Goal: Task Accomplishment & Management: Complete application form

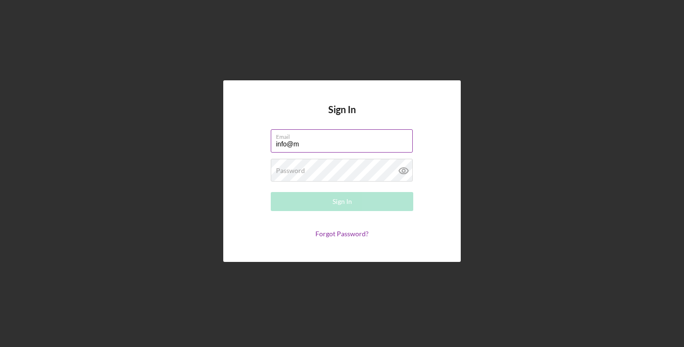
type input "[EMAIL_ADDRESS][DOMAIN_NAME]"
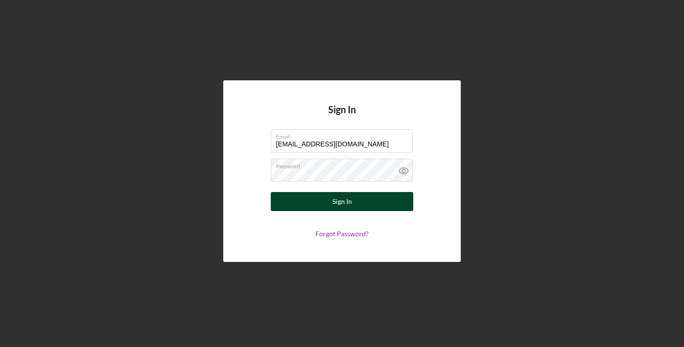
click at [281, 194] on button "Sign In" at bounding box center [342, 201] width 143 height 19
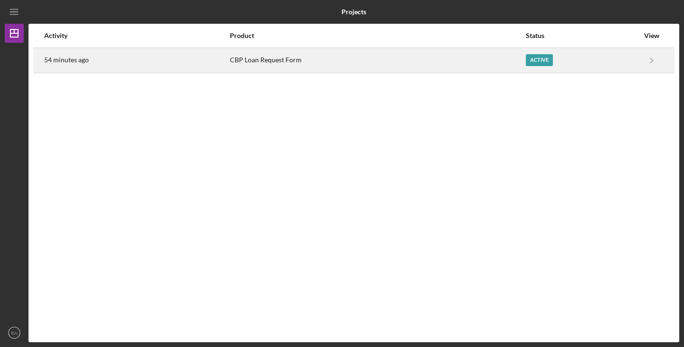
click at [267, 58] on div "CBP Loan Request Form" at bounding box center [377, 60] width 295 height 24
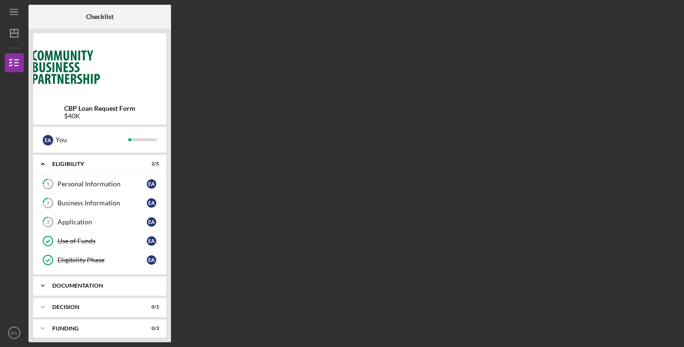
click at [42, 285] on icon "Icon/Expander" at bounding box center [42, 285] width 19 height 19
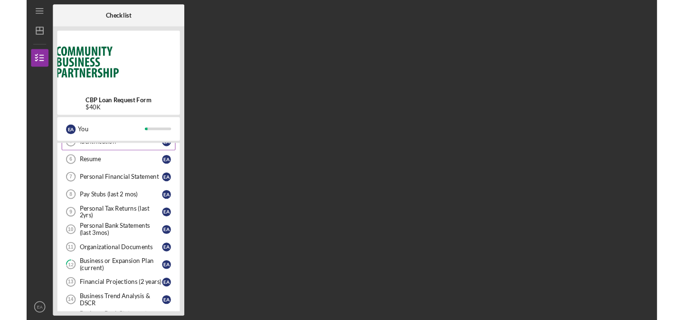
scroll to position [203, 0]
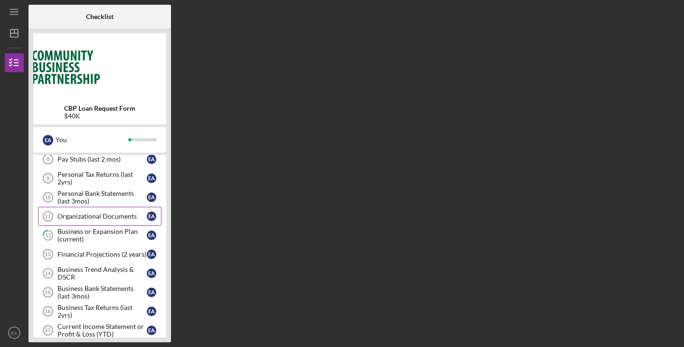
click at [113, 217] on div "Organizational Documents" at bounding box center [101, 216] width 89 height 8
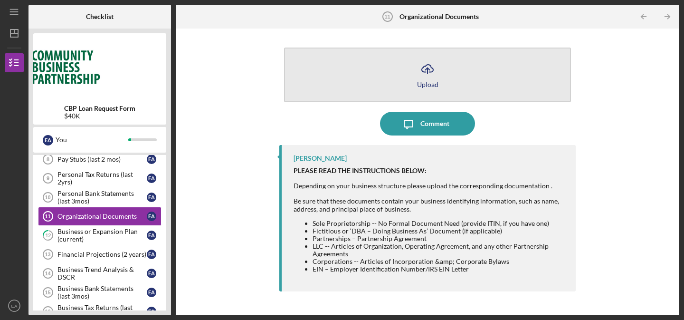
click at [422, 83] on div "Upload" at bounding box center [427, 84] width 21 height 7
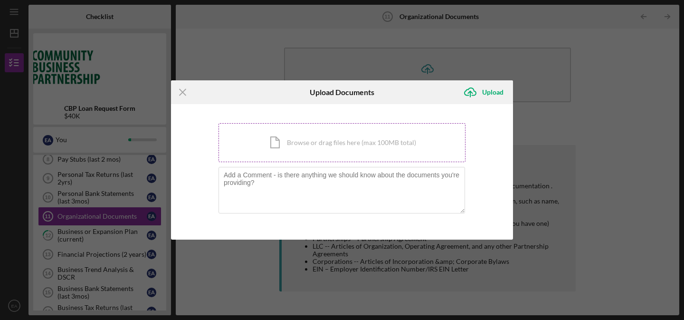
click at [340, 146] on div "Icon/Document Browse or drag files here (max 100MB total) Tap to choose files o…" at bounding box center [342, 142] width 247 height 39
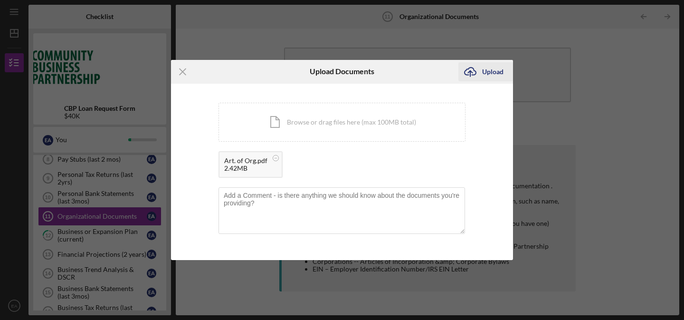
click at [488, 74] on div "Upload" at bounding box center [492, 71] width 21 height 19
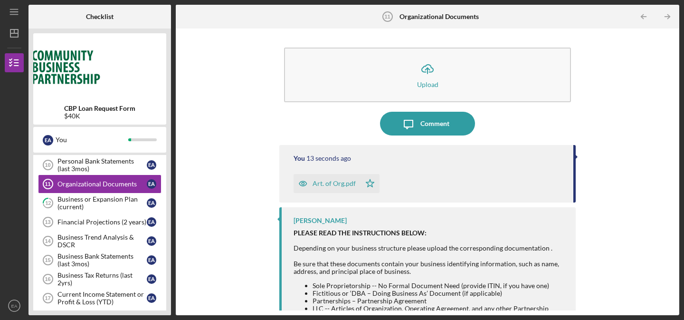
scroll to position [238, 0]
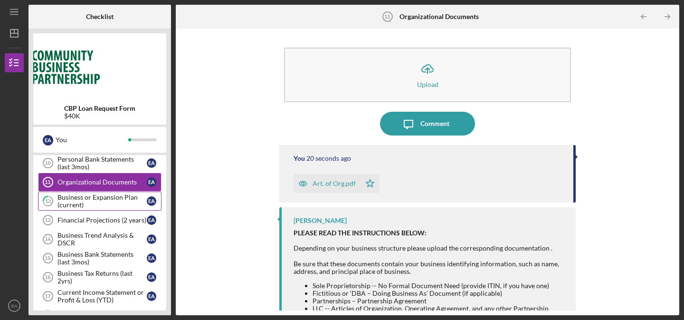
click at [97, 198] on div "Business or Expansion Plan (current)" at bounding box center [101, 200] width 89 height 15
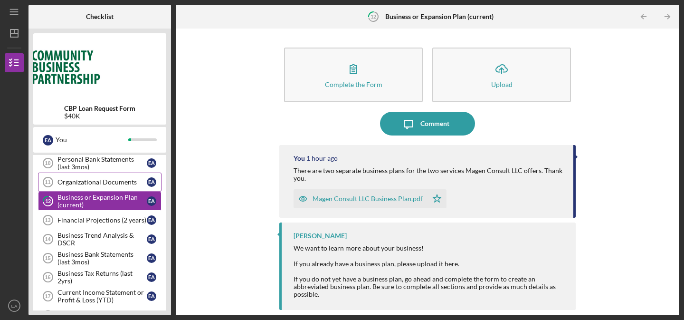
click at [105, 186] on link "Organizational Documents 11 Organizational Documents E A" at bounding box center [100, 181] width 124 height 19
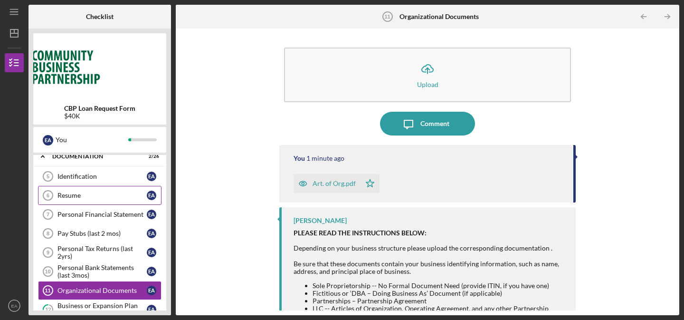
scroll to position [131, 0]
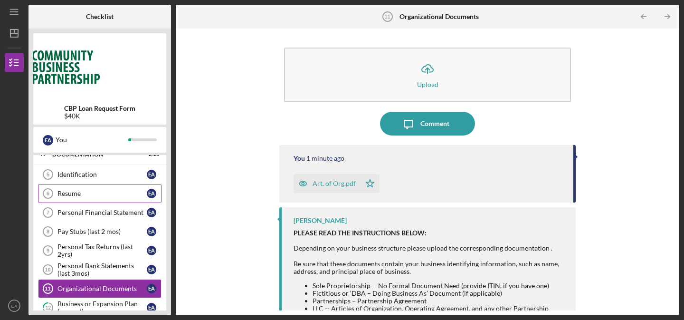
click at [105, 194] on div "Resume" at bounding box center [101, 194] width 89 height 8
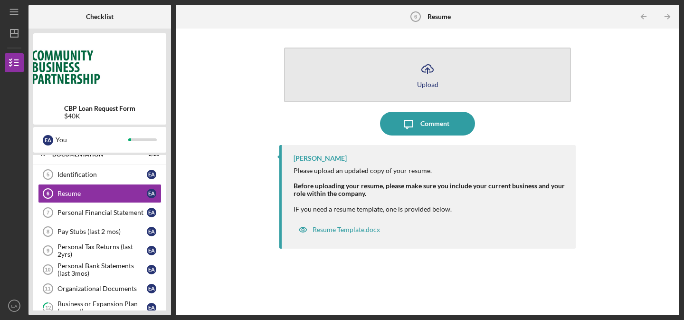
click at [420, 83] on div "Upload" at bounding box center [427, 84] width 21 height 7
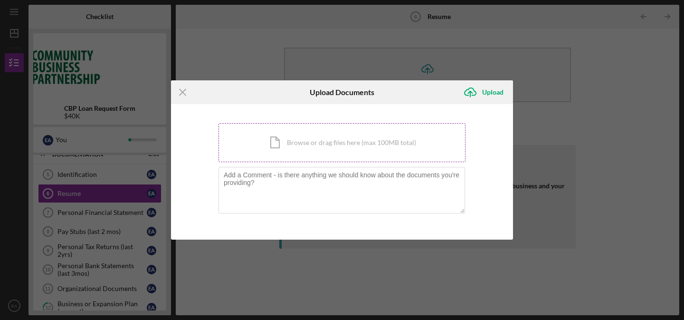
click at [291, 140] on div "Icon/Document Browse or drag files here (max 100MB total) Tap to choose files o…" at bounding box center [342, 142] width 247 height 39
click at [280, 147] on div "Icon/Document Browse or drag files here (max 100MB total) Tap to choose files o…" at bounding box center [342, 142] width 247 height 39
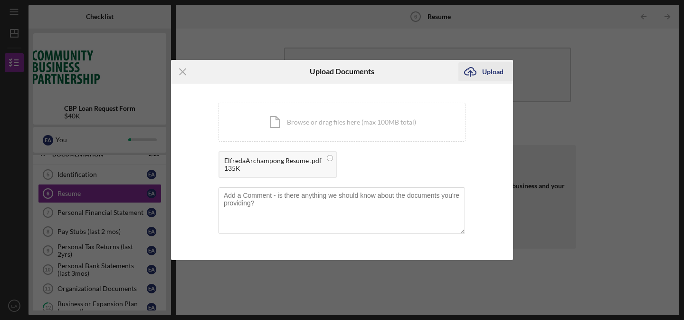
click at [488, 70] on div "Upload" at bounding box center [492, 71] width 21 height 19
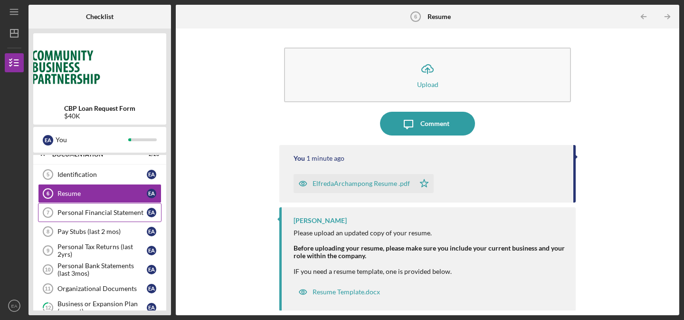
click at [85, 212] on div "Personal Financial Statement" at bounding box center [101, 213] width 89 height 8
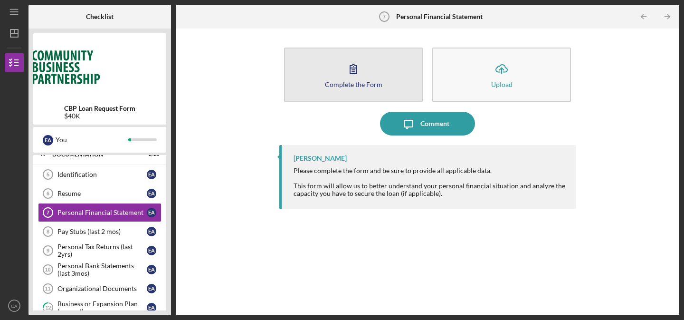
click at [365, 84] on div "Complete the Form" at bounding box center [353, 84] width 57 height 7
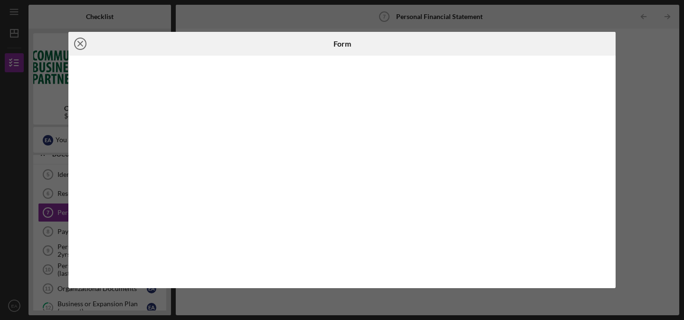
click at [77, 44] on icon "Icon/Close" at bounding box center [80, 44] width 24 height 24
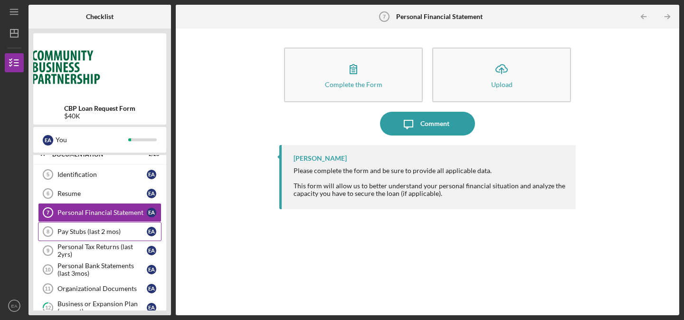
click at [95, 231] on div "Pay Stubs (last 2 mos)" at bounding box center [101, 232] width 89 height 8
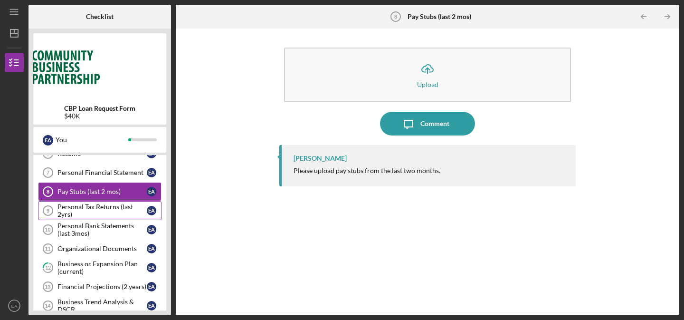
scroll to position [173, 0]
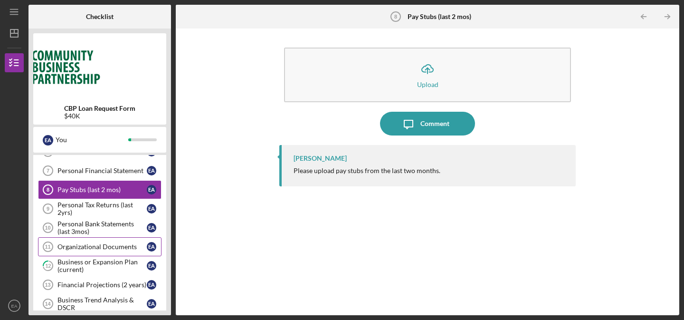
click at [89, 248] on div "Organizational Documents" at bounding box center [101, 247] width 89 height 8
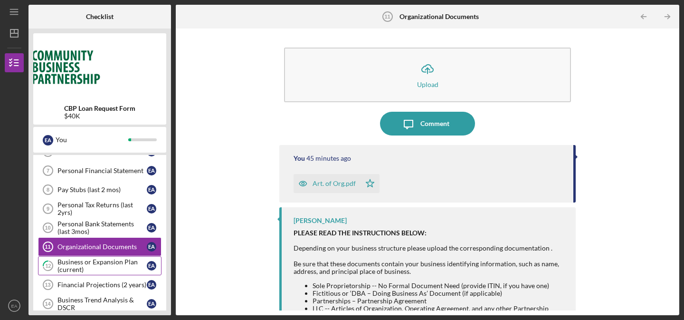
click at [85, 264] on div "Business or Expansion Plan (current)" at bounding box center [101, 265] width 89 height 15
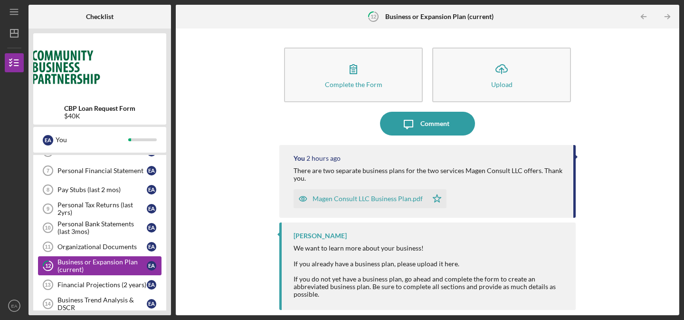
scroll to position [251, 0]
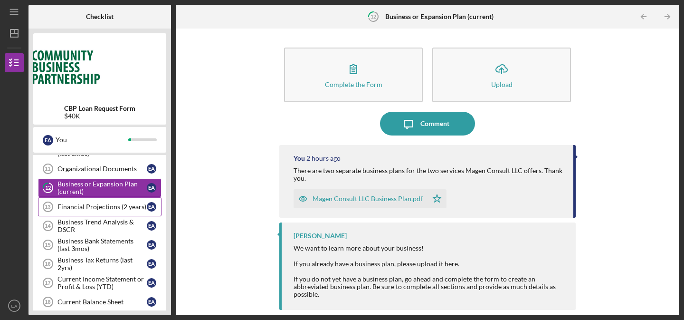
click at [87, 209] on div "Financial Projections (2 years)" at bounding box center [101, 207] width 89 height 8
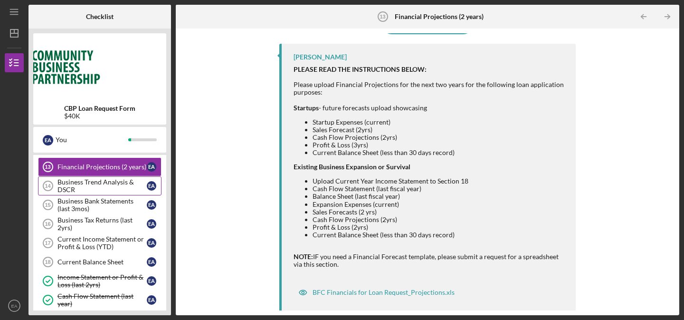
scroll to position [308, 0]
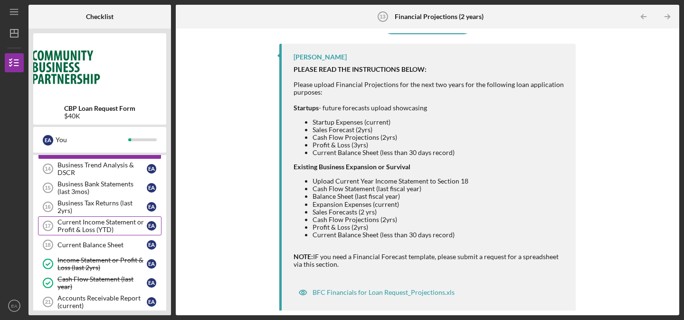
click at [109, 230] on div "Current Income Statement or Profit & Loss (YTD)" at bounding box center [101, 225] width 89 height 15
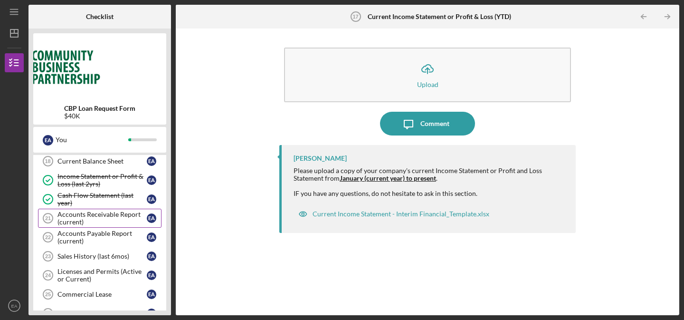
scroll to position [393, 0]
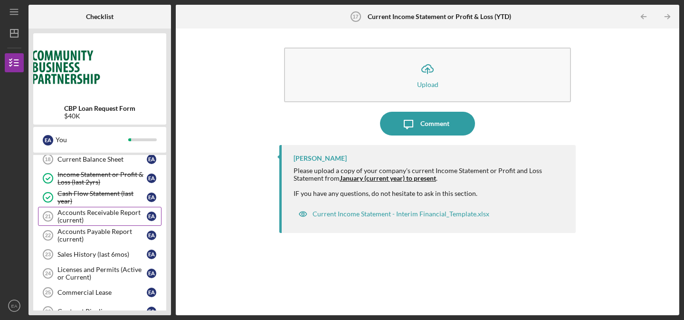
click at [108, 214] on div "Accounts Receivable Report (current)" at bounding box center [101, 216] width 89 height 15
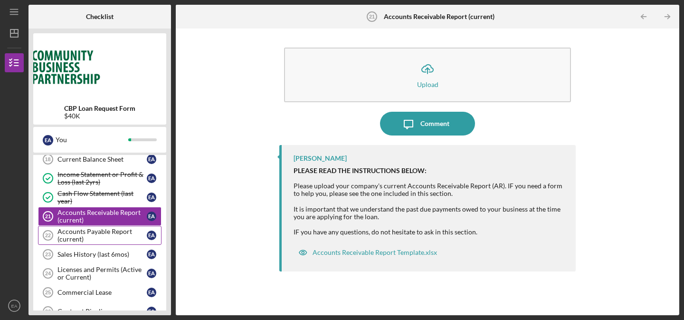
click at [98, 234] on div "Accounts Payable Report (current)" at bounding box center [101, 235] width 89 height 15
